Goal: Information Seeking & Learning: Learn about a topic

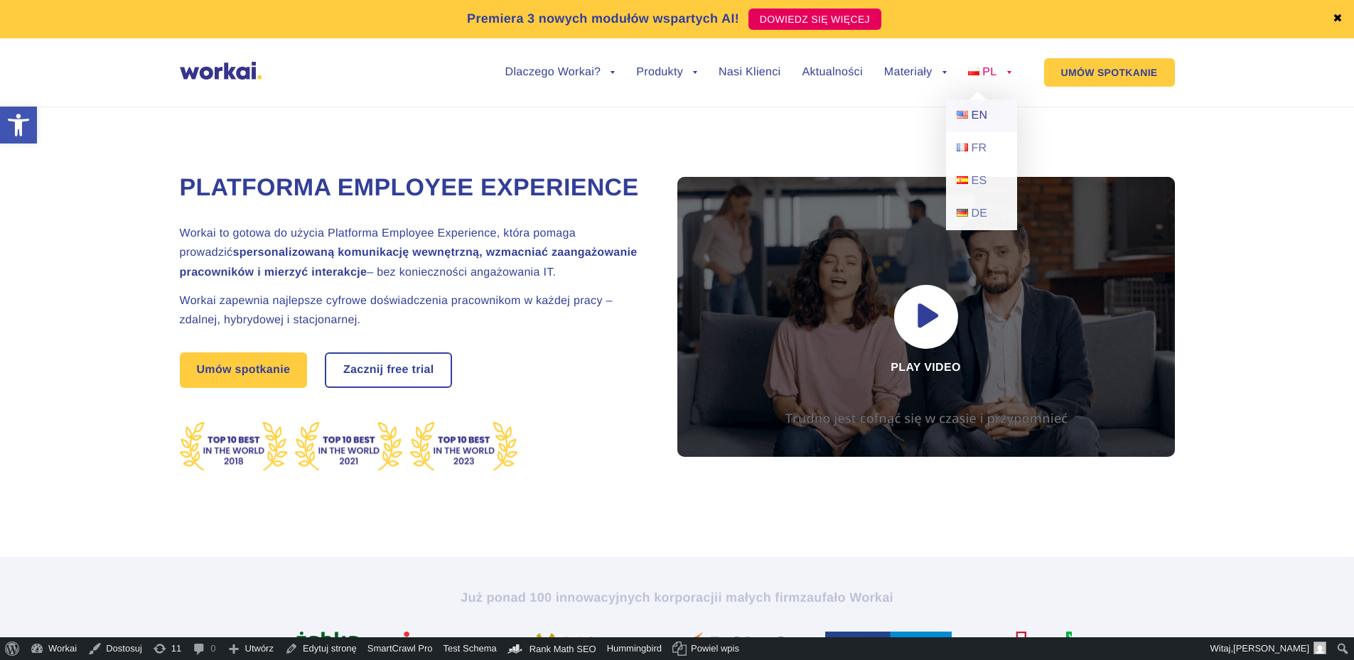
click at [976, 109] on span "EN" at bounding box center [979, 115] width 16 height 12
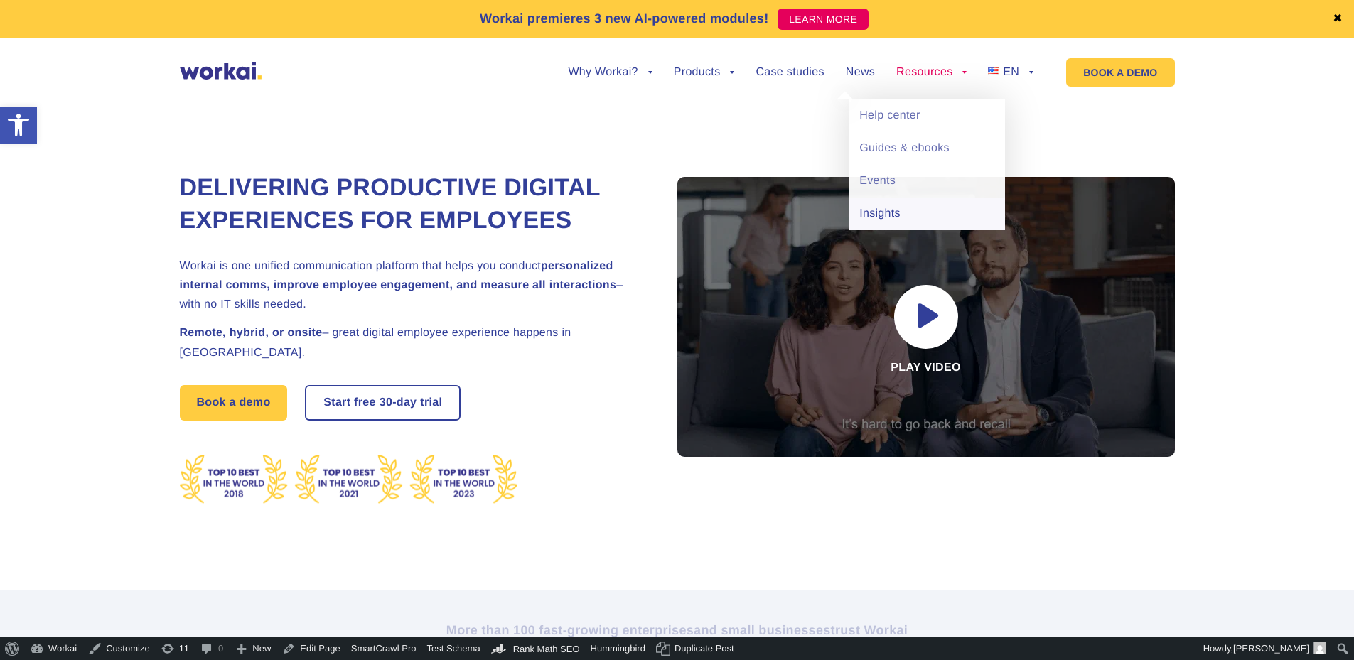
click at [878, 210] on link "Insights" at bounding box center [926, 214] width 156 height 33
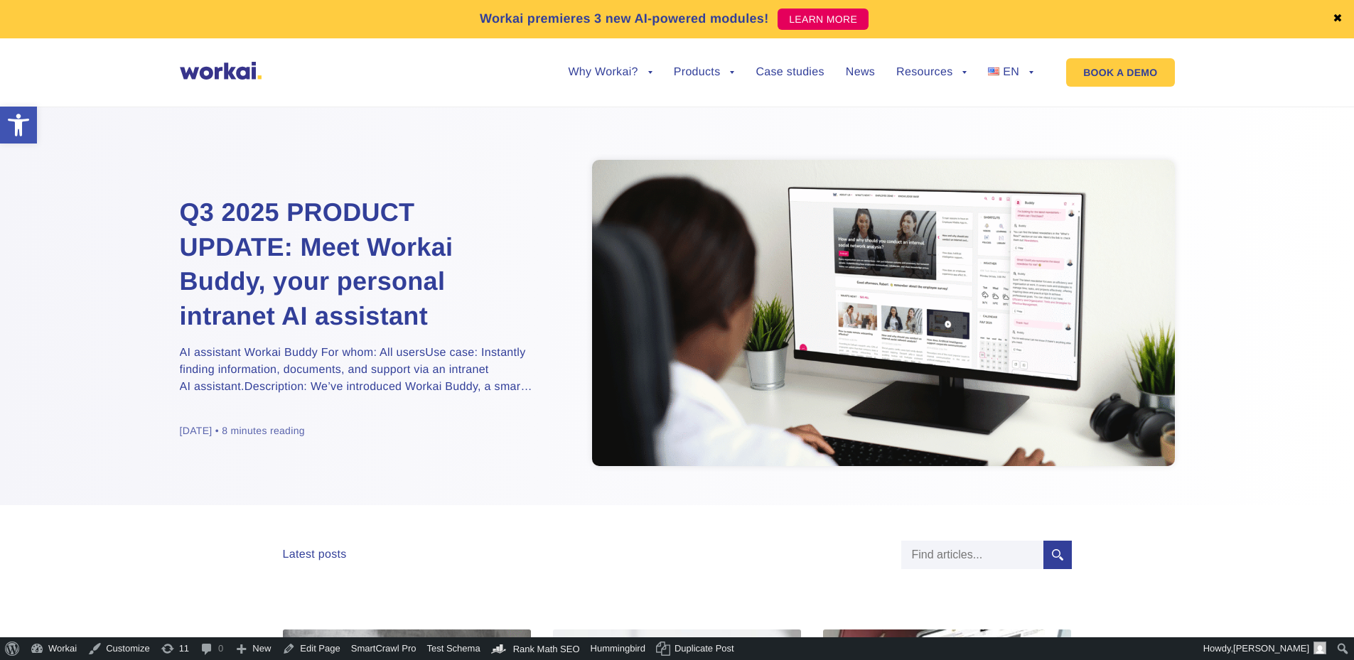
click at [270, 280] on h2 "Q3 2025 PRODUCT UPDATE: Meet Workai Buddy, your personal intranet AI assistant" at bounding box center [357, 264] width 355 height 138
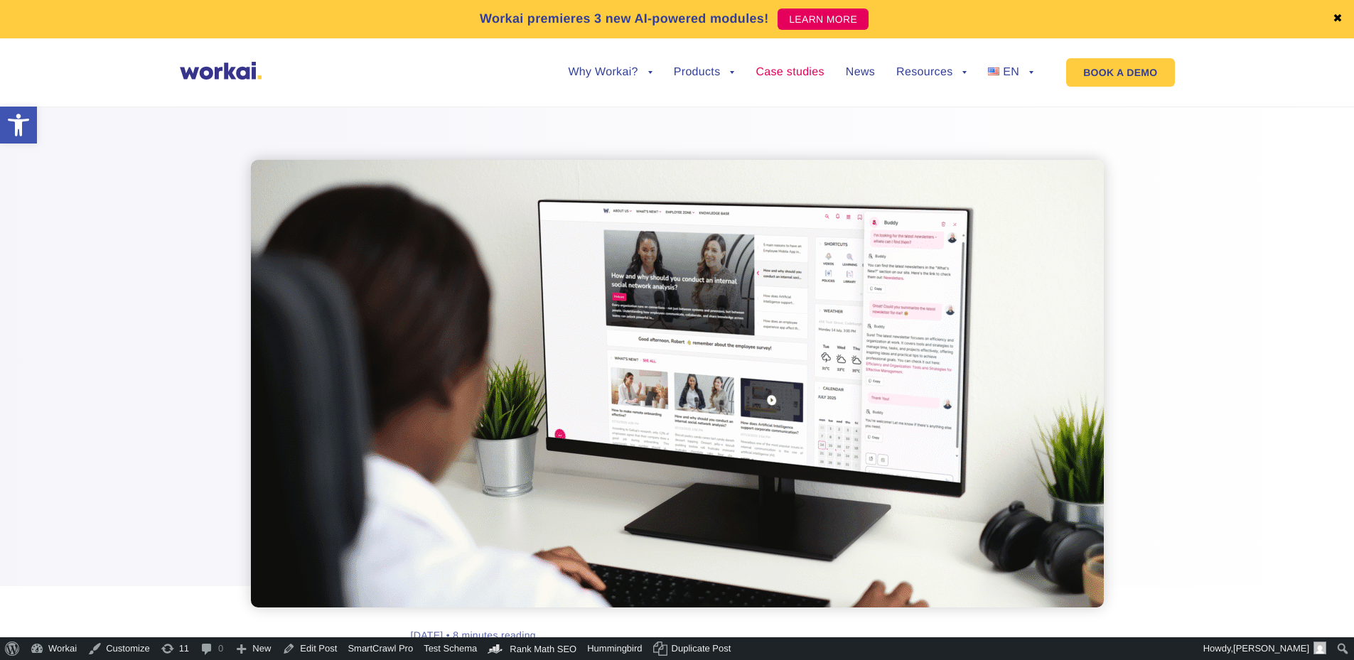
click at [785, 68] on link "Case studies" at bounding box center [789, 72] width 68 height 11
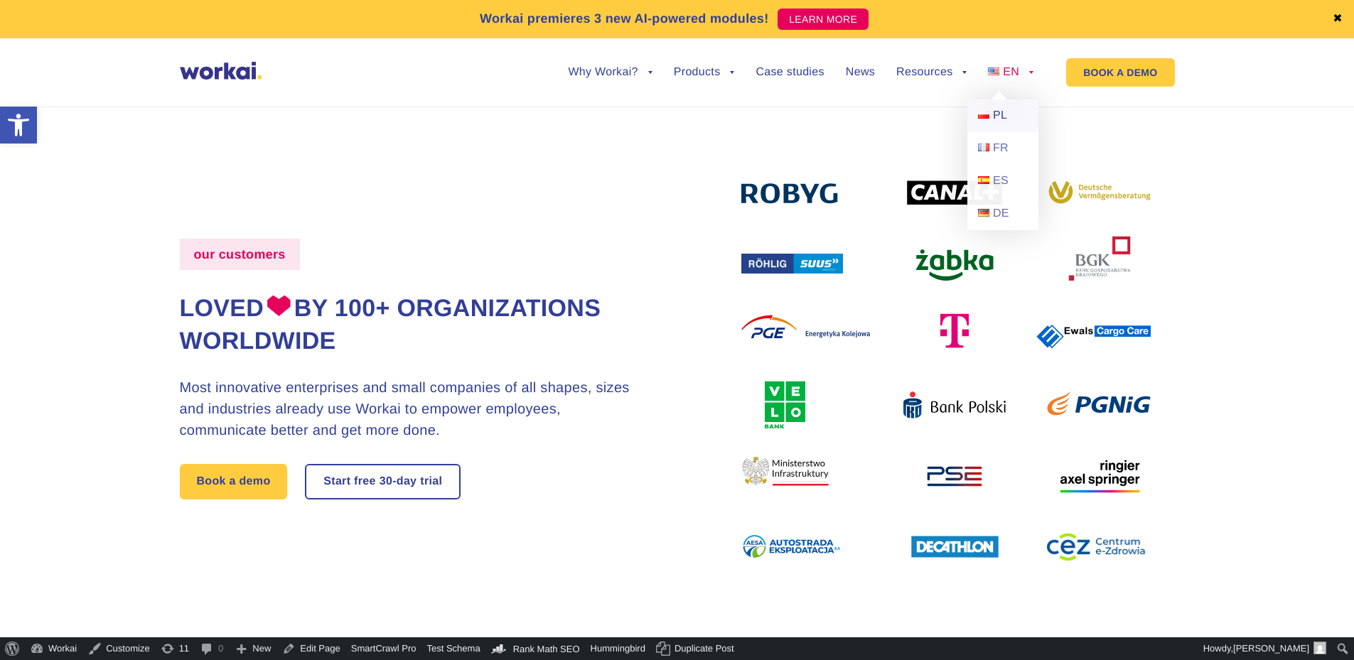
click at [1001, 116] on span "PL" at bounding box center [1000, 115] width 14 height 12
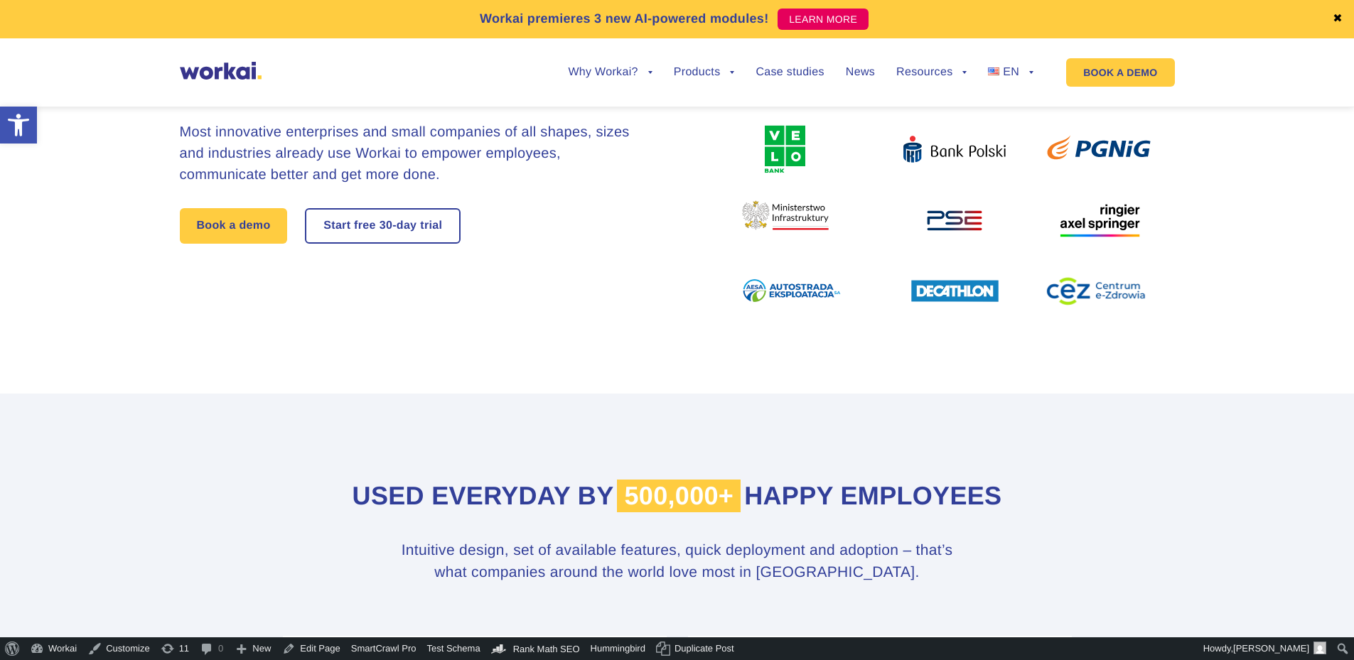
scroll to position [497, 0]
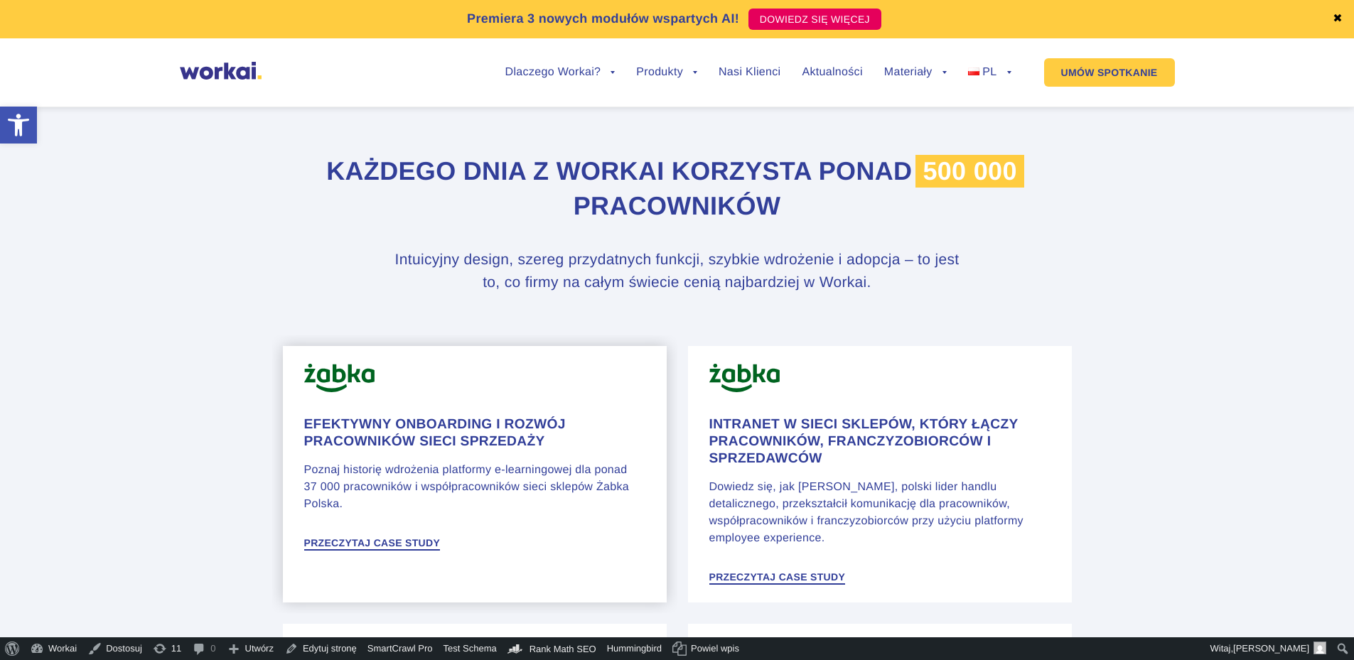
scroll to position [853, 0]
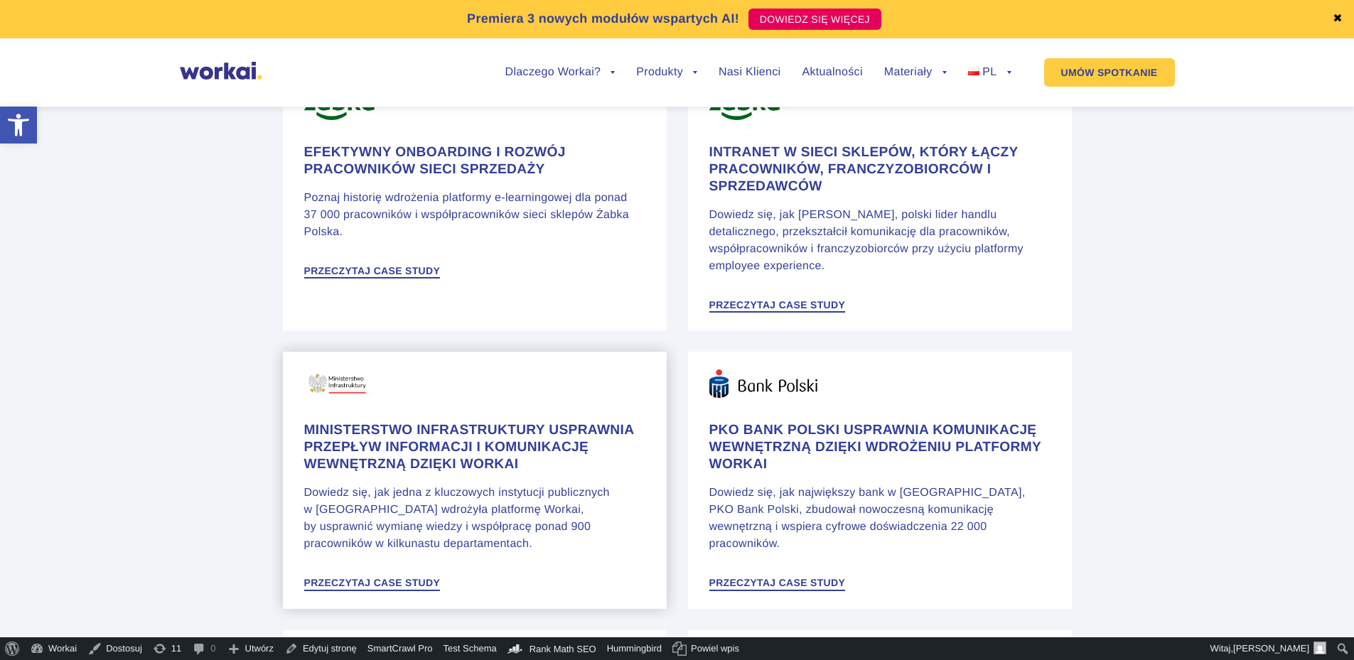
click at [480, 466] on h4 "Ministerstwo Infrastruktury usprawnia przepływ informacji i komunikację wewnętr…" at bounding box center [474, 447] width 341 height 51
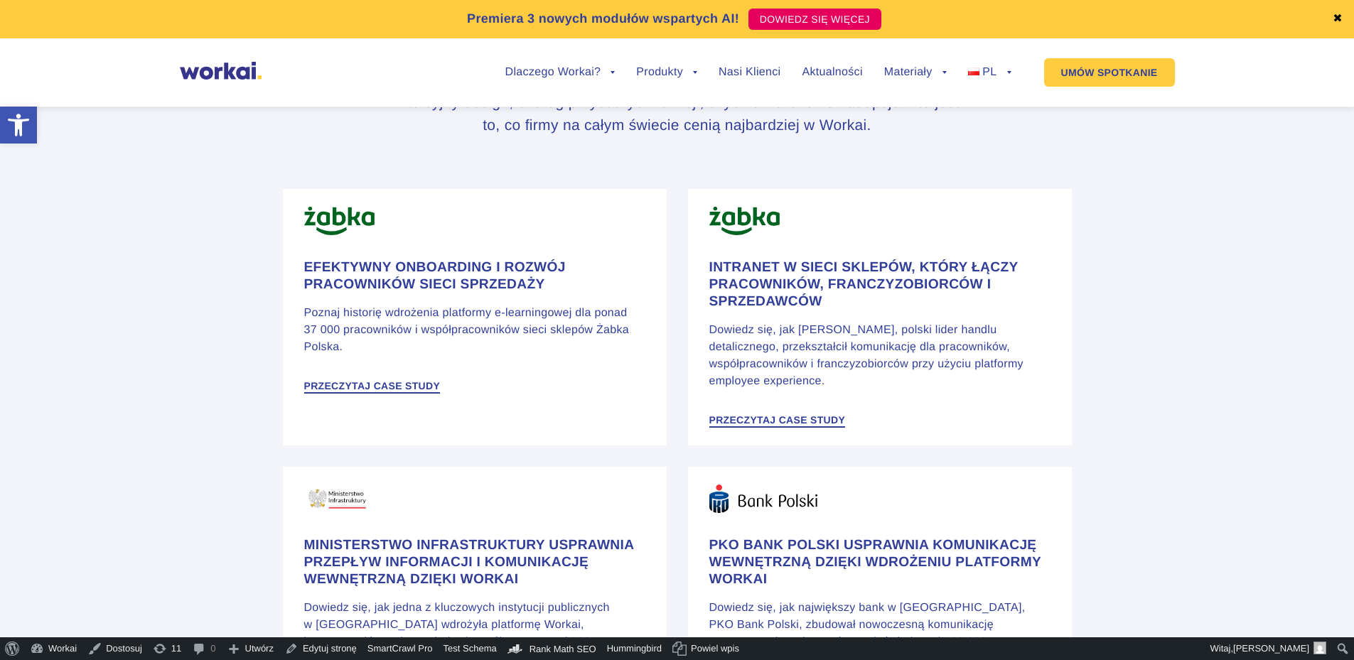
scroll to position [569, 0]
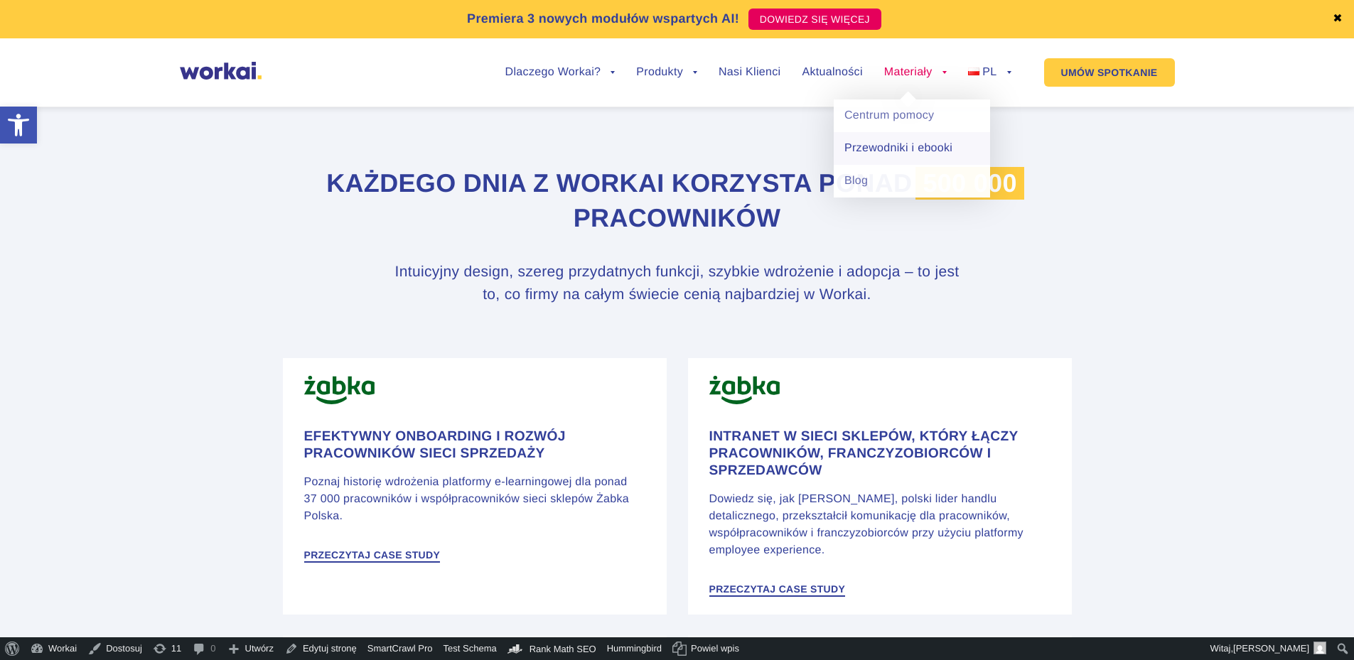
click at [911, 153] on link "Przewodniki i ebooki" at bounding box center [912, 148] width 156 height 33
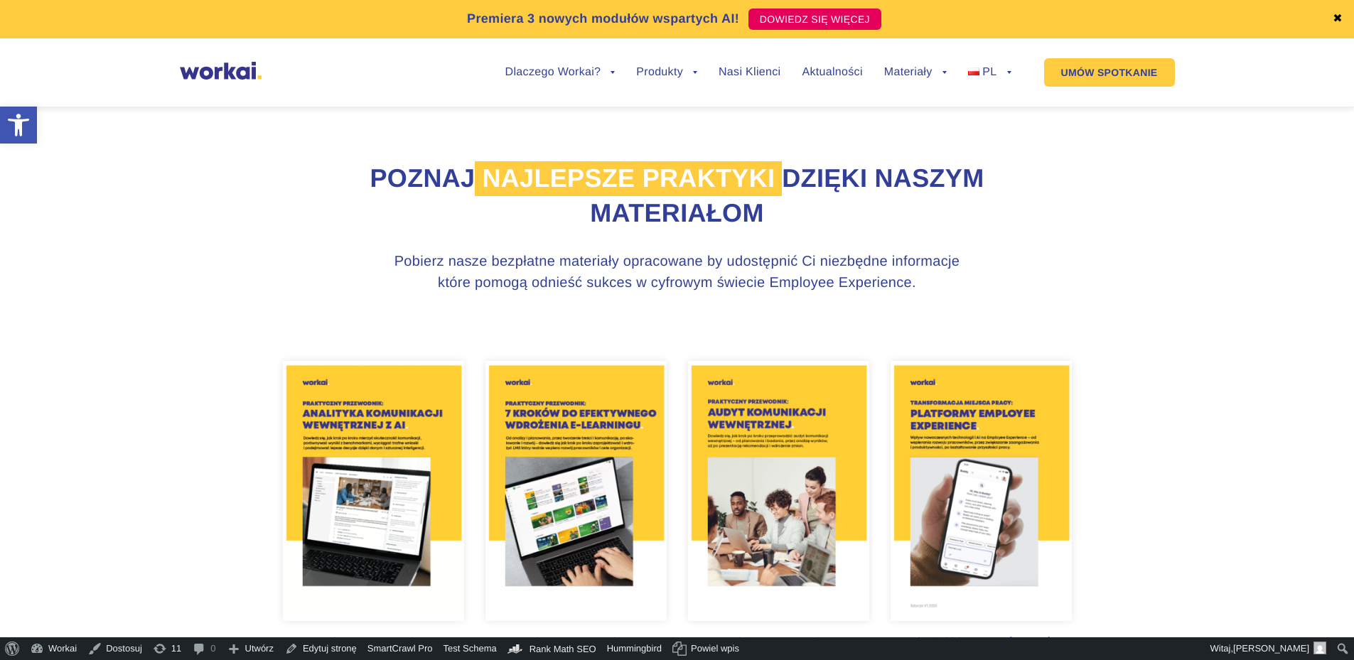
scroll to position [711, 0]
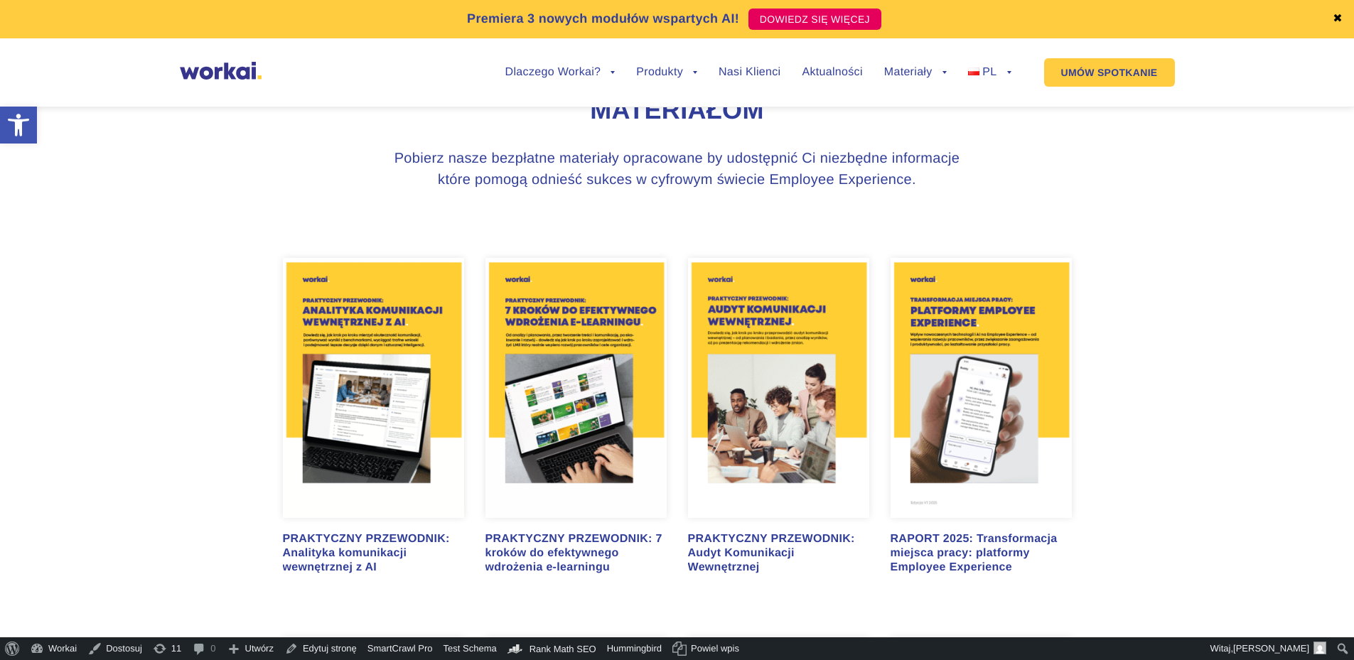
click at [390, 371] on img at bounding box center [373, 388] width 181 height 260
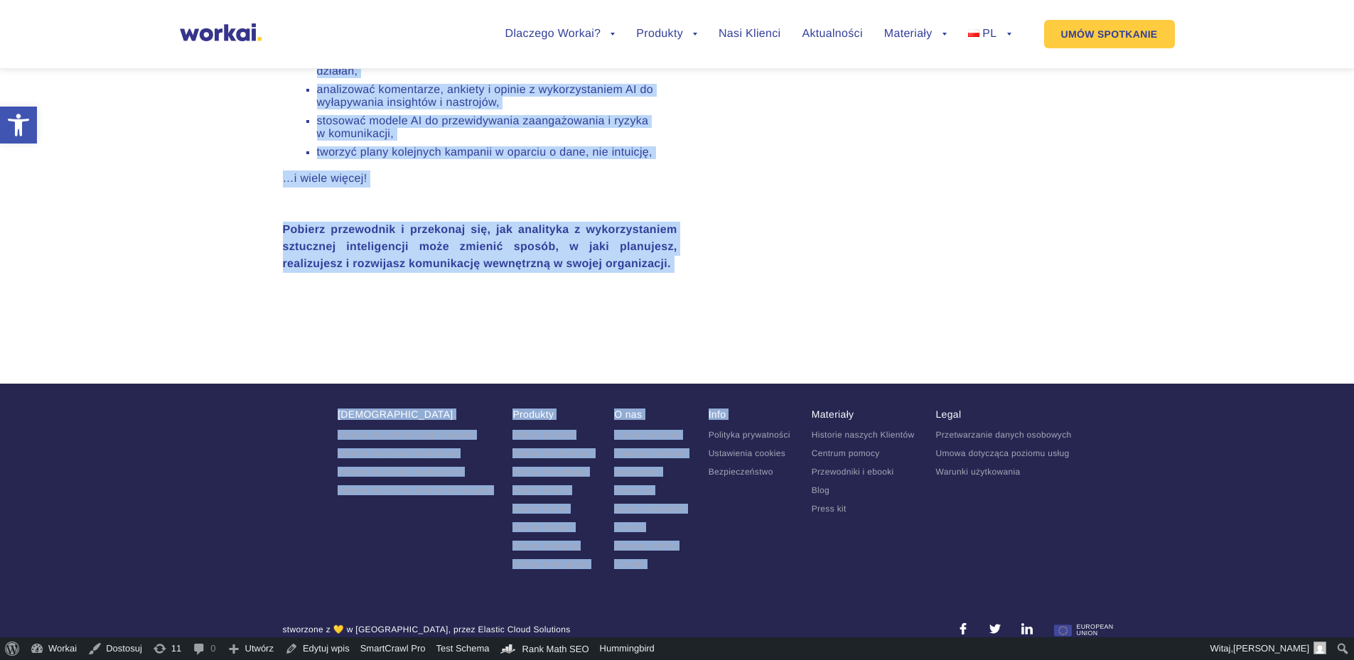
scroll to position [1235, 0]
drag, startPoint x: 605, startPoint y: 205, endPoint x: 685, endPoint y: 368, distance: 181.8
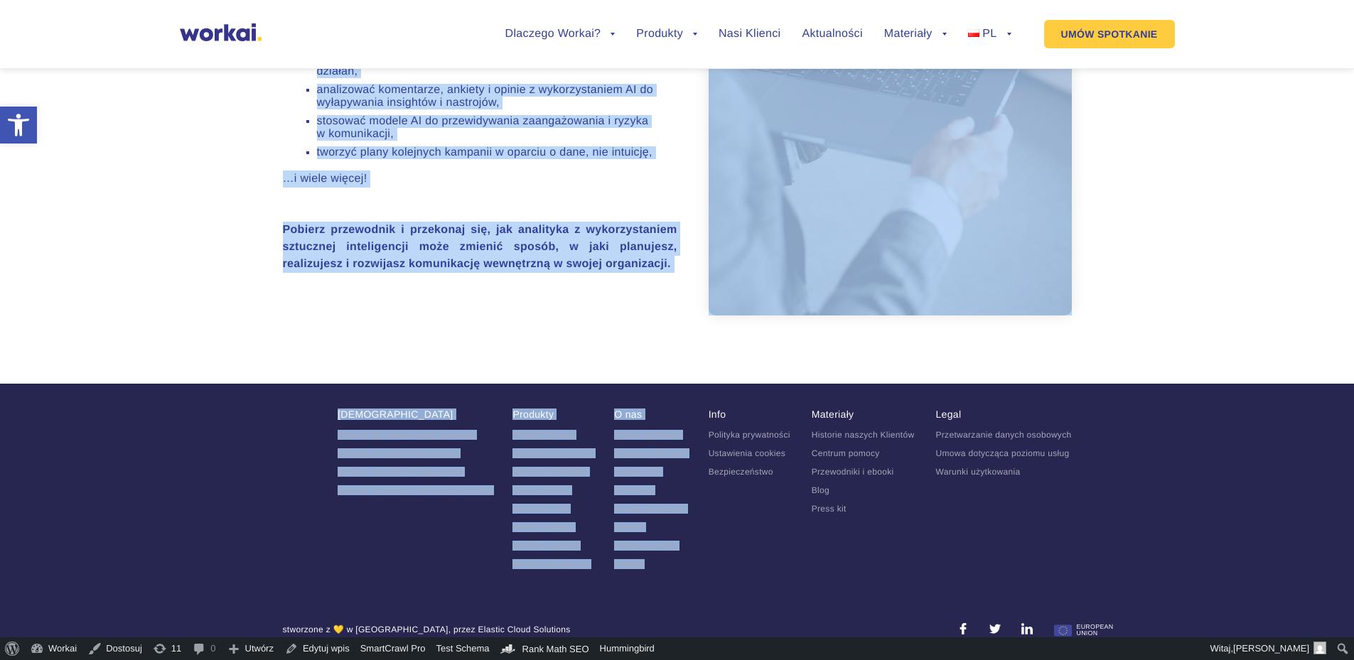
drag, startPoint x: 685, startPoint y: 368, endPoint x: 451, endPoint y: 257, distance: 259.7
click at [451, 257] on div "Wykorzystaj AI do analizy komunikacji – od KPI i benchmarków po trafne wnioski …" at bounding box center [480, 43] width 394 height 527
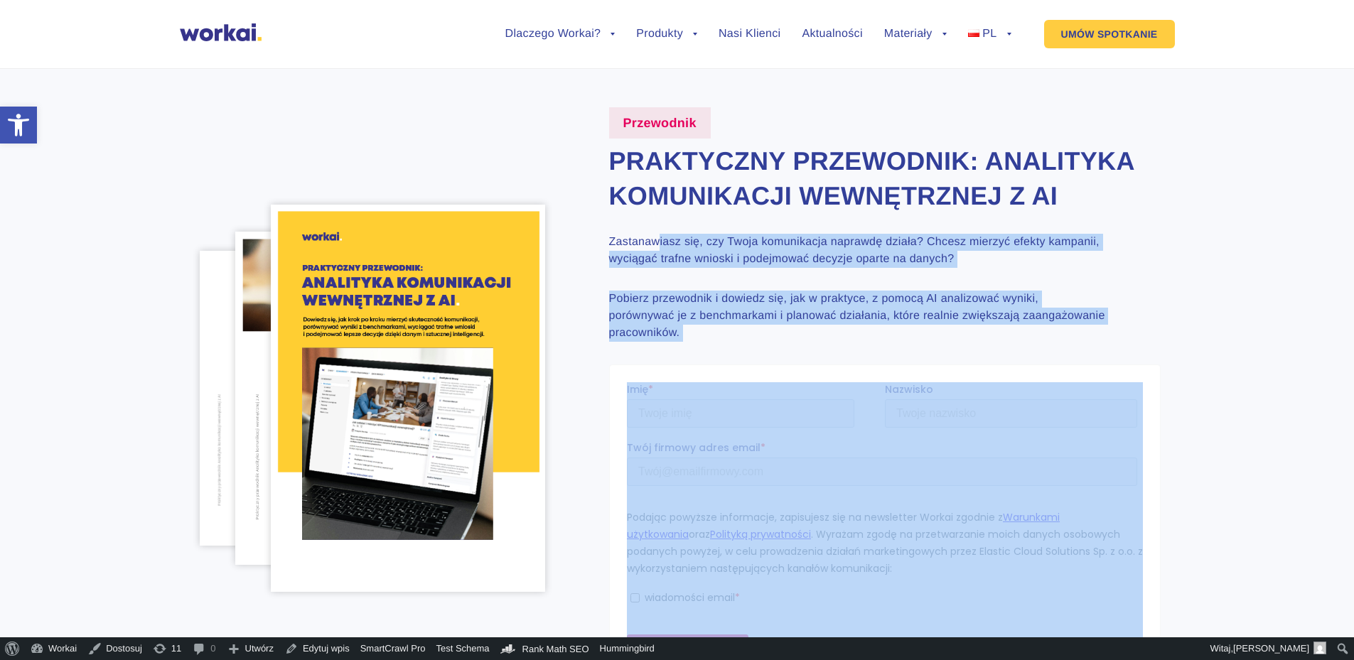
scroll to position [0, 0]
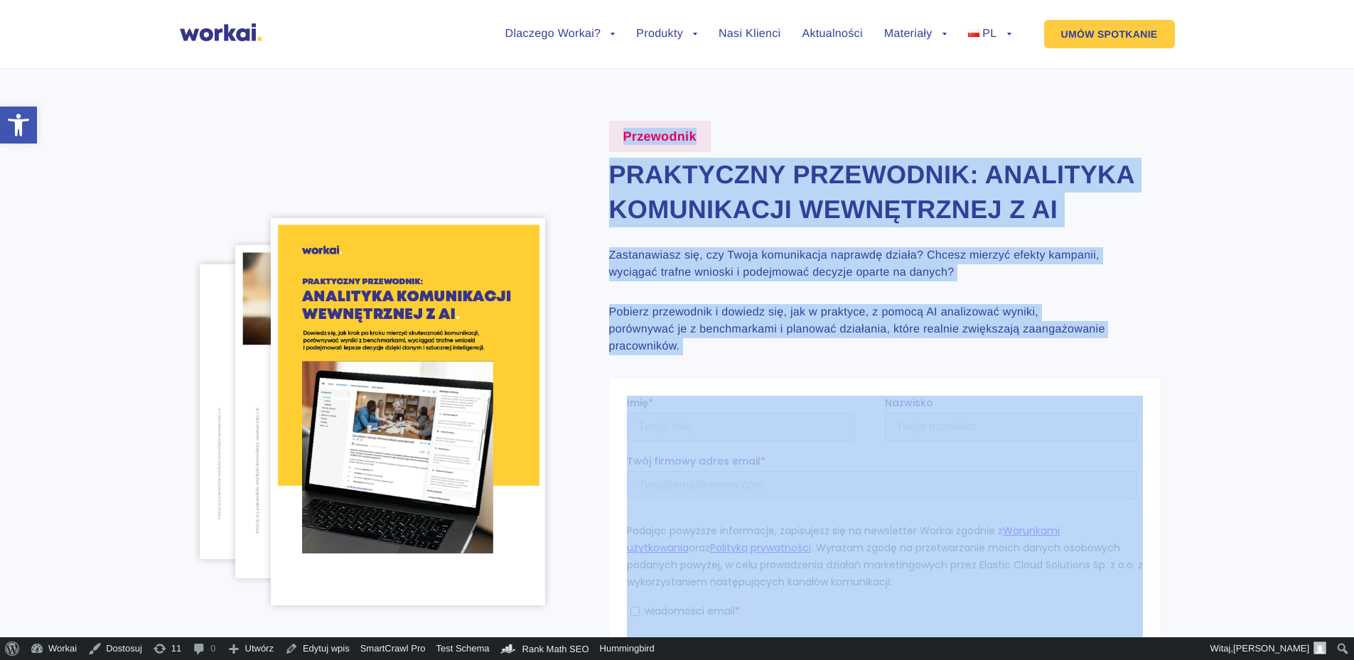
drag, startPoint x: 436, startPoint y: 244, endPoint x: 609, endPoint y: 130, distance: 207.3
copy article "Przewodnik Praktyczny przewodnik: Analityka komunikacji wewnętrznej z AI Zastan…"
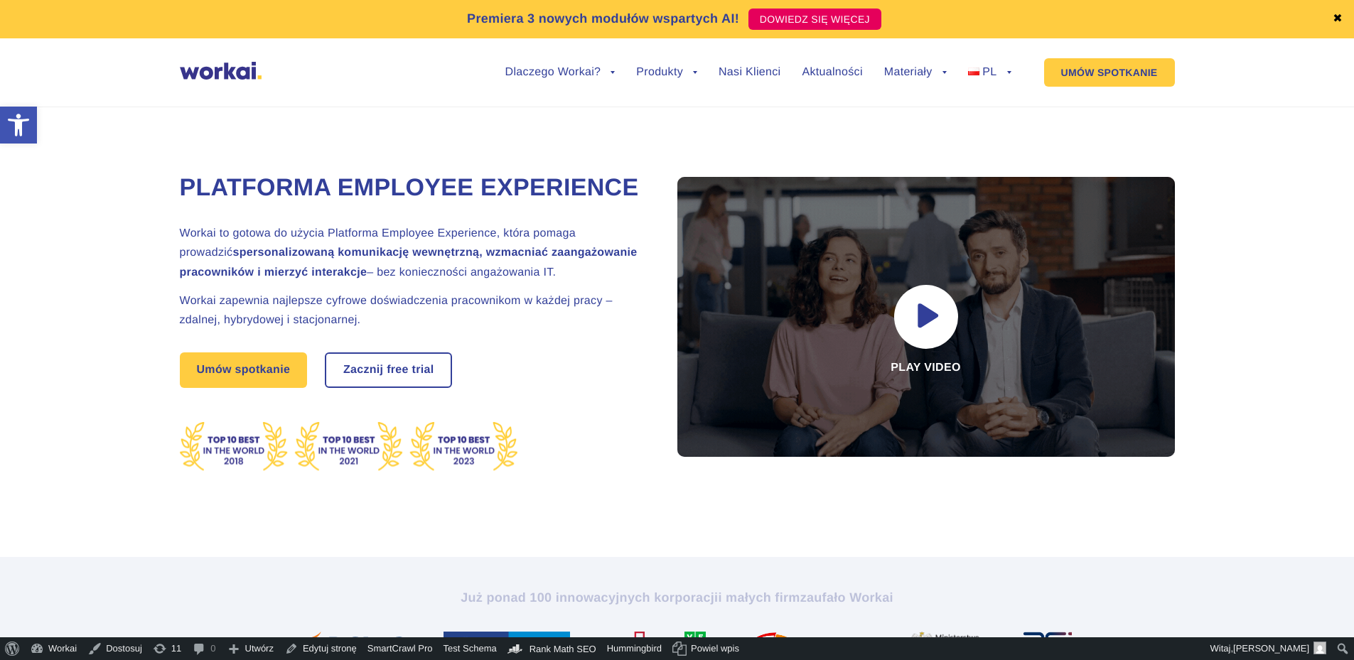
click at [59, 193] on div "Platforma Employee Experience Workai to gotowa do użycia Platforma Employee Exp…" at bounding box center [676, 316] width 1325 height 483
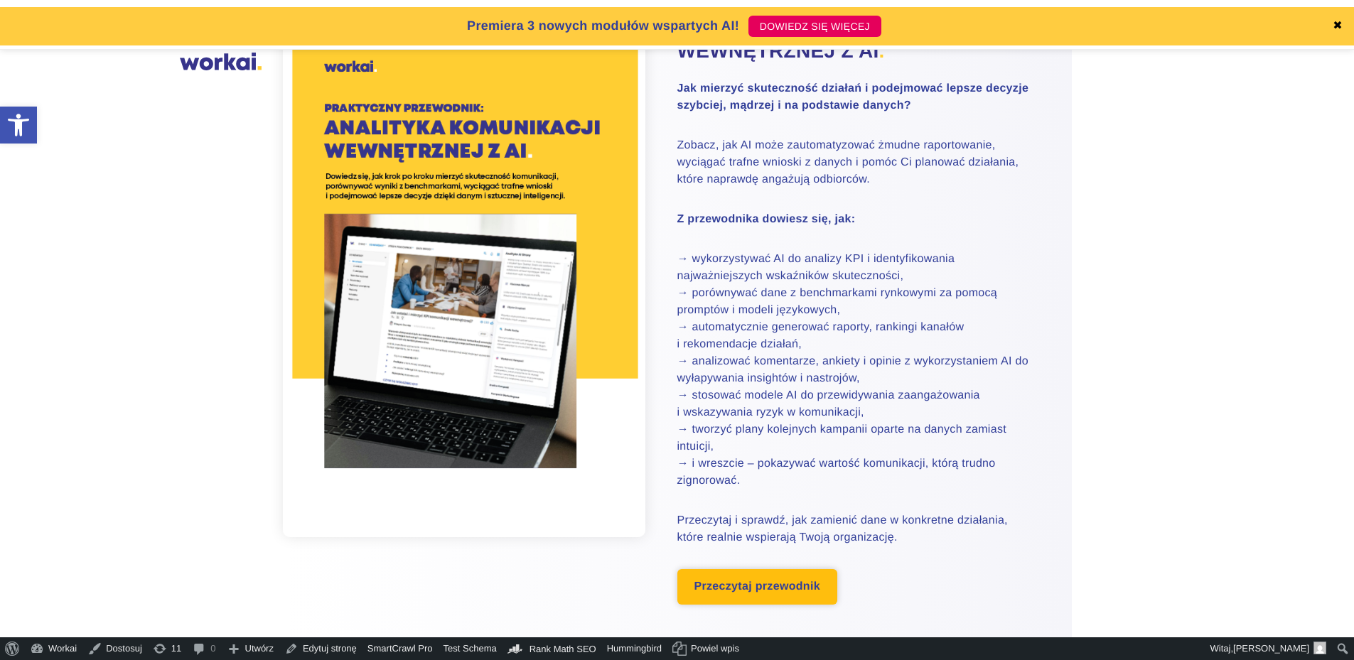
scroll to position [213, 0]
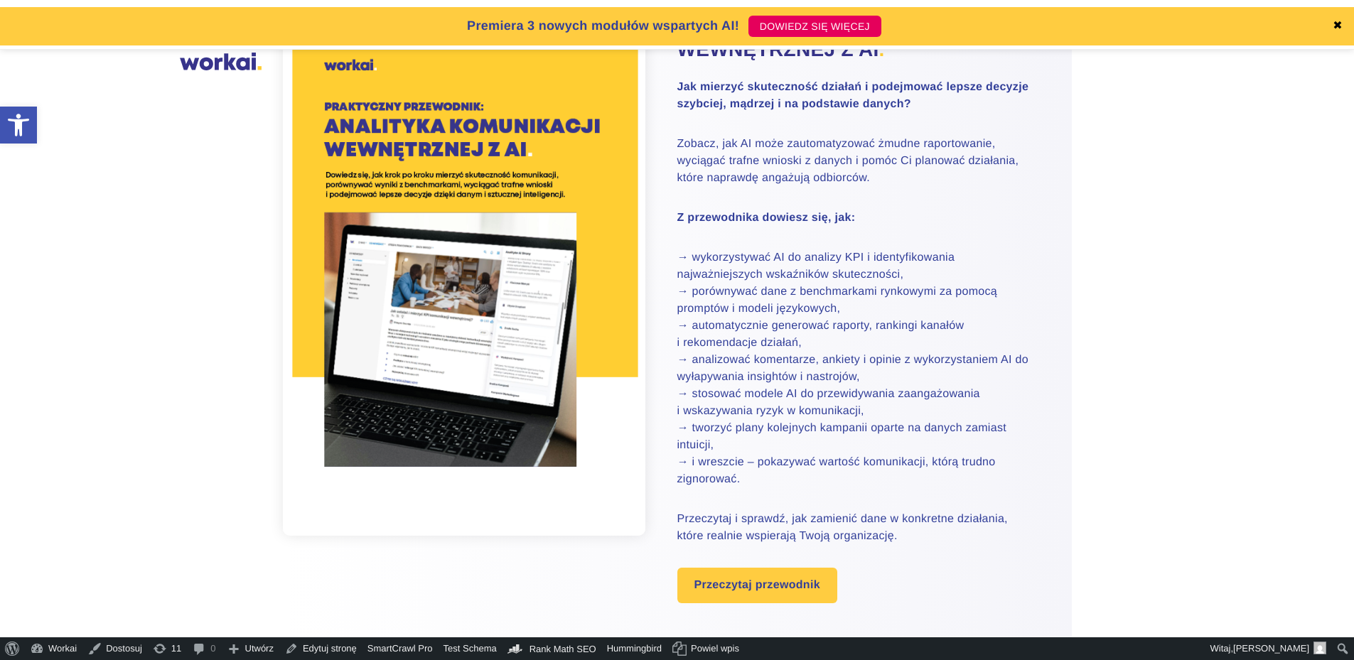
drag, startPoint x: 710, startPoint y: 593, endPoint x: 718, endPoint y: 558, distance: 35.7
click at [710, 593] on link "Przeczytaj przewodnik" at bounding box center [757, 586] width 160 height 36
